Goal: Transaction & Acquisition: Book appointment/travel/reservation

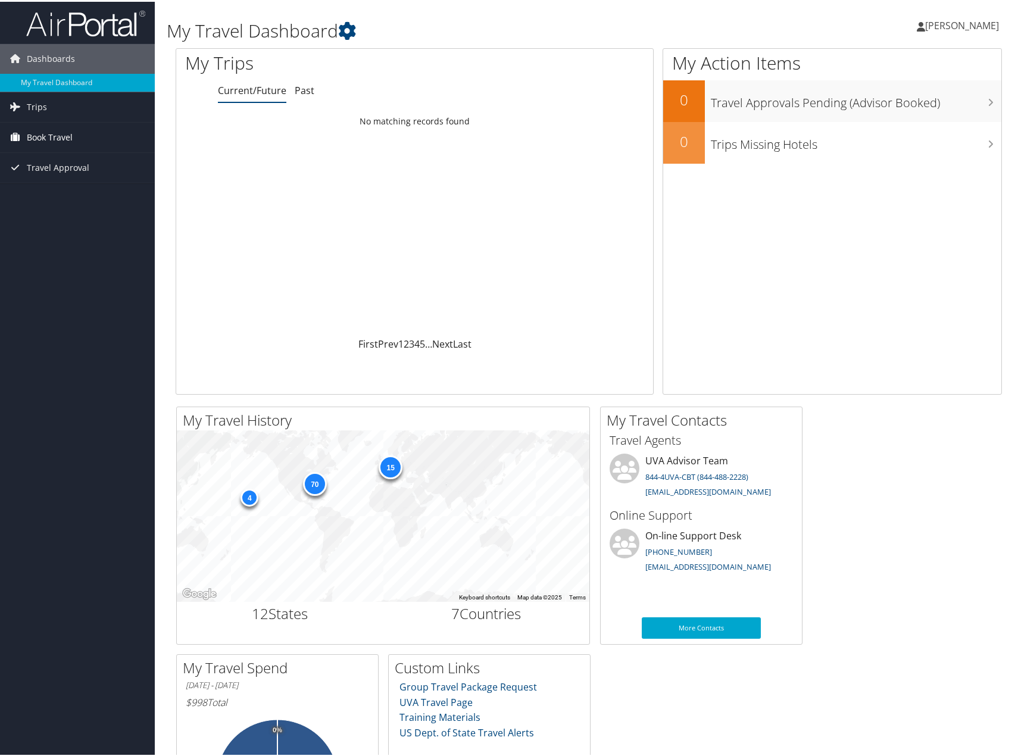
click at [96, 138] on link "Book Travel" at bounding box center [77, 136] width 155 height 30
click at [92, 193] on link "Book/Manage Online Trips" at bounding box center [77, 195] width 155 height 18
